Goal: Task Accomplishment & Management: Manage account settings

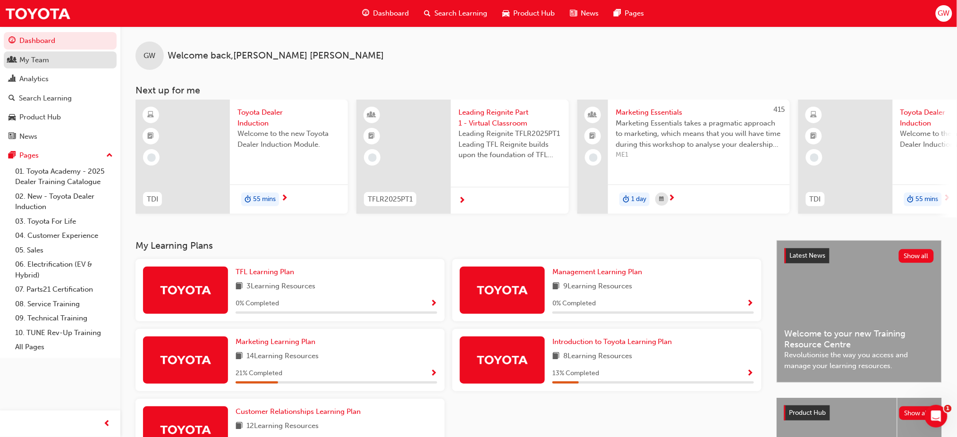
click at [36, 63] on div "My Team" at bounding box center [34, 60] width 30 height 11
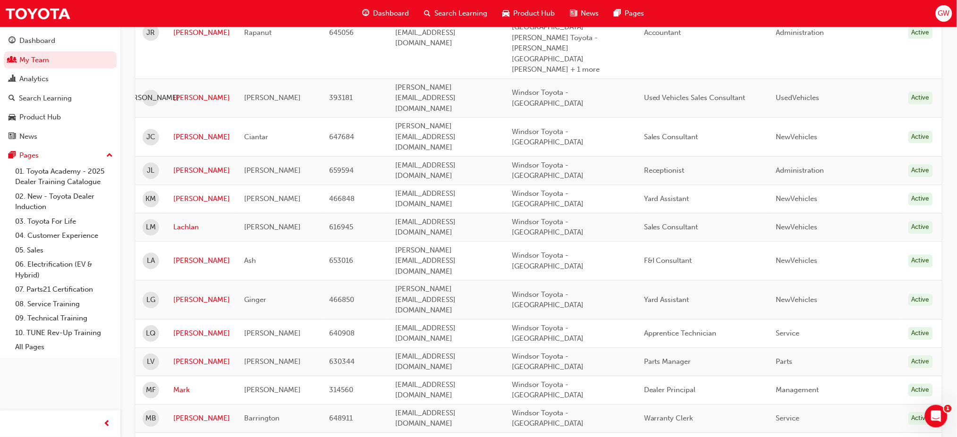
scroll to position [545, 0]
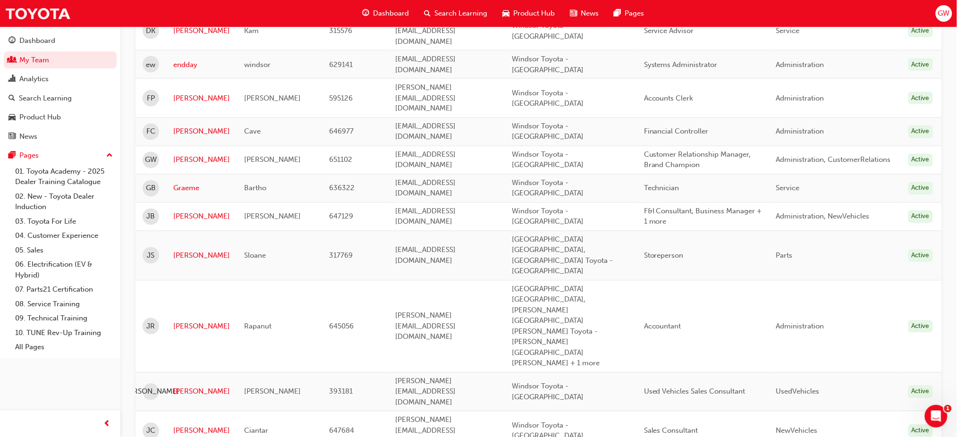
click at [947, 15] on span "GW" at bounding box center [944, 13] width 12 height 11
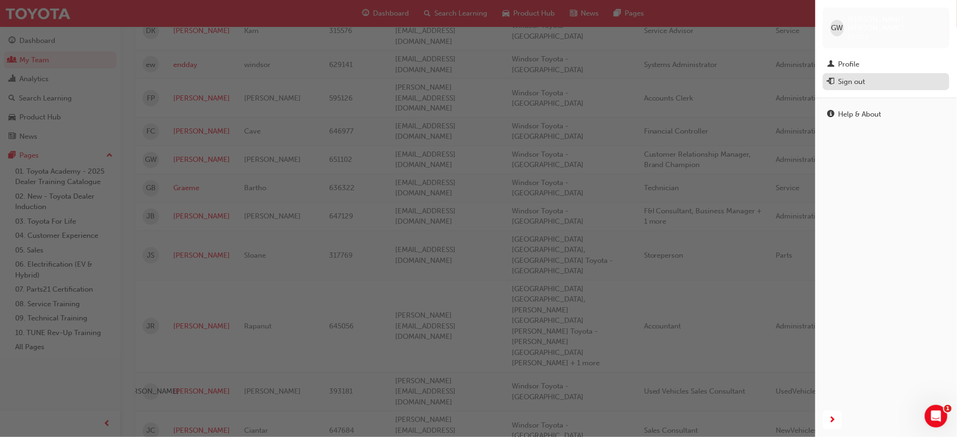
click at [844, 76] on div "Sign out" at bounding box center [851, 81] width 27 height 11
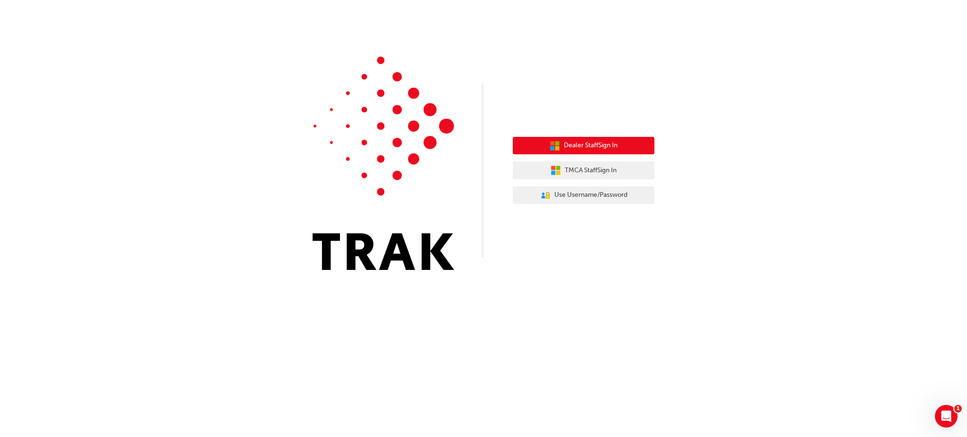
click at [576, 141] on span "Dealer Staff Sign In" at bounding box center [591, 145] width 54 height 11
